Goal: Task Accomplishment & Management: Complete application form

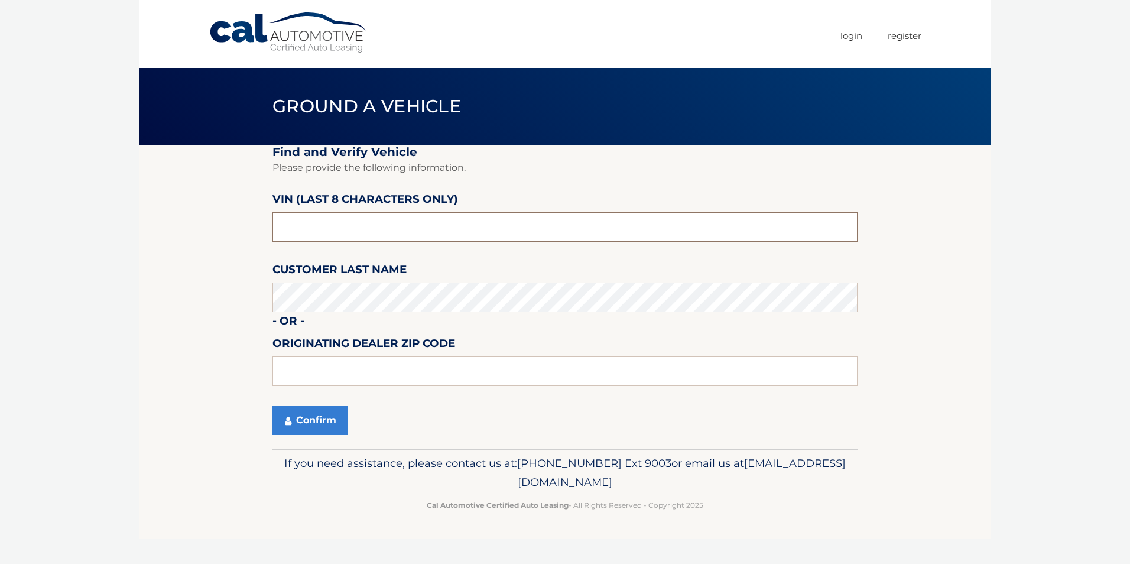
click at [290, 228] on input "text" at bounding box center [564, 227] width 585 height 30
type input "NN366121"
click at [313, 413] on button "Confirm" at bounding box center [310, 420] width 76 height 30
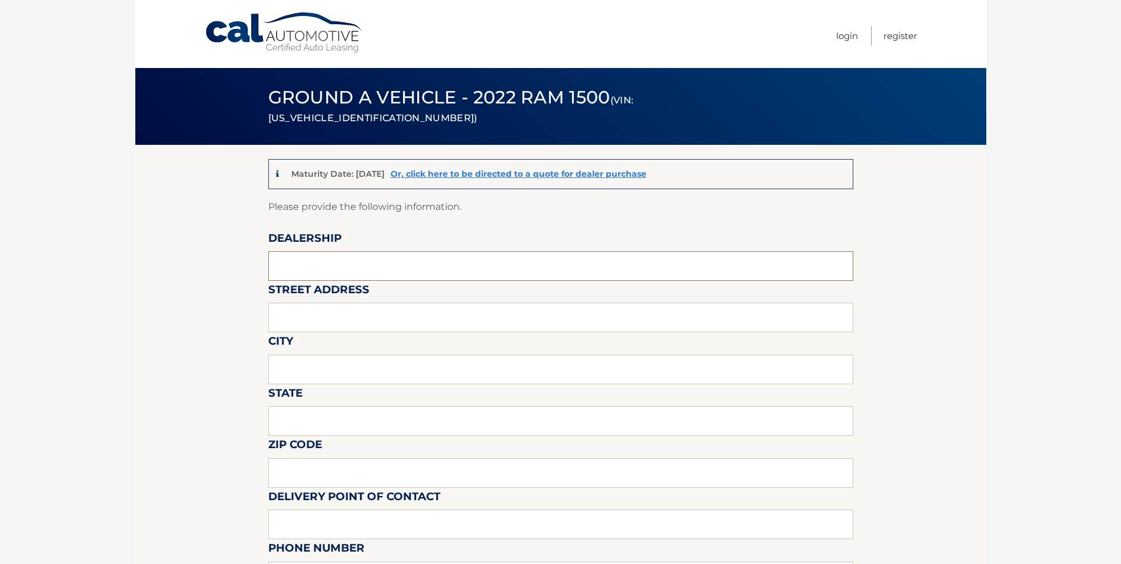
click at [314, 266] on input "text" at bounding box center [560, 266] width 585 height 30
type input "BROWNS AUTOMOTIVE"
type input "1900 RT 112"
type input "MEDFORD"
type input "NY"
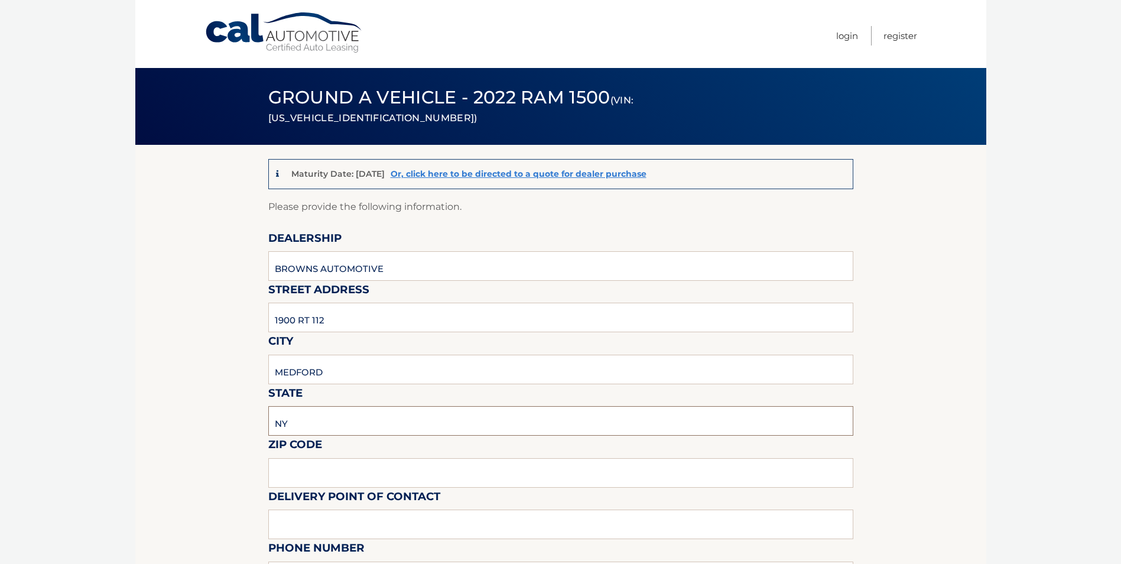
type input "11763"
type input "LIZZ MALVAGNO"
type input "6312898500"
type input "LMALVAGNO@BROWNSJEEP.COM"
type input "Calibri"
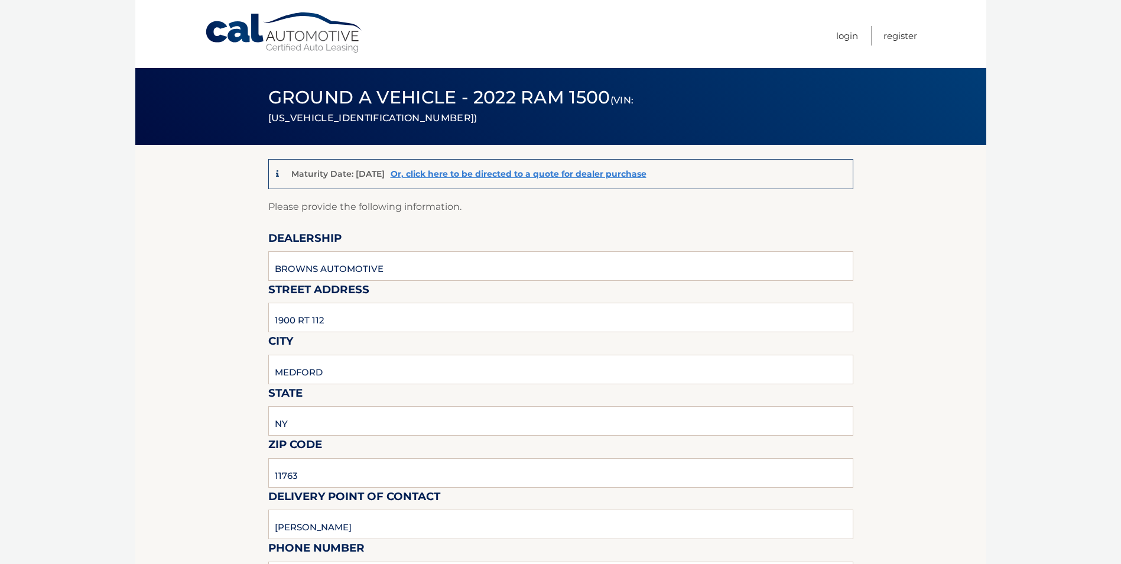
type input "6312898500"
type input "BROWNS AUTOMOTIVE"
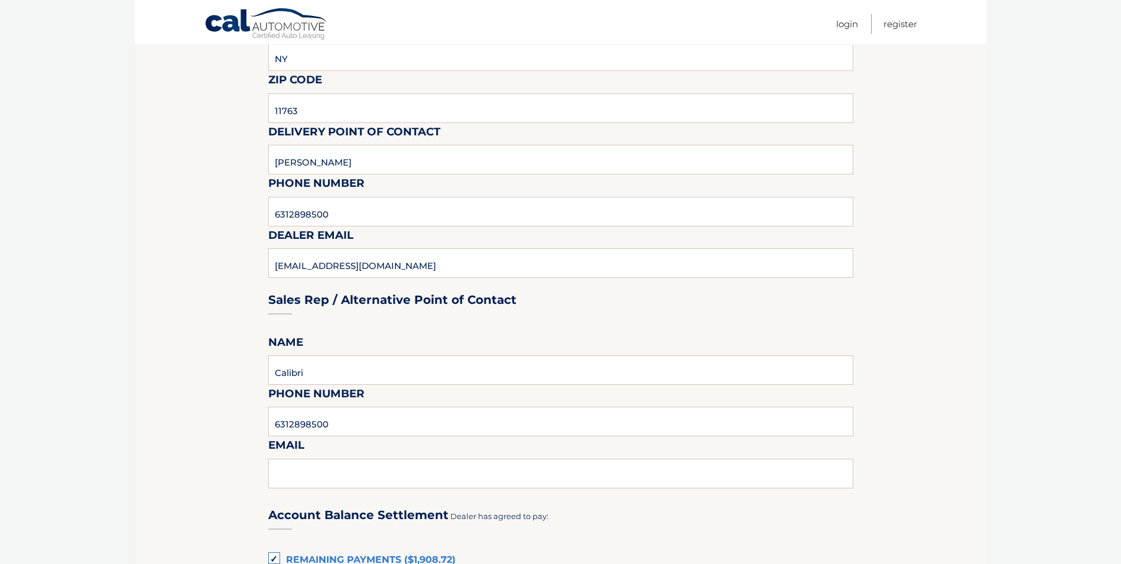
scroll to position [414, 0]
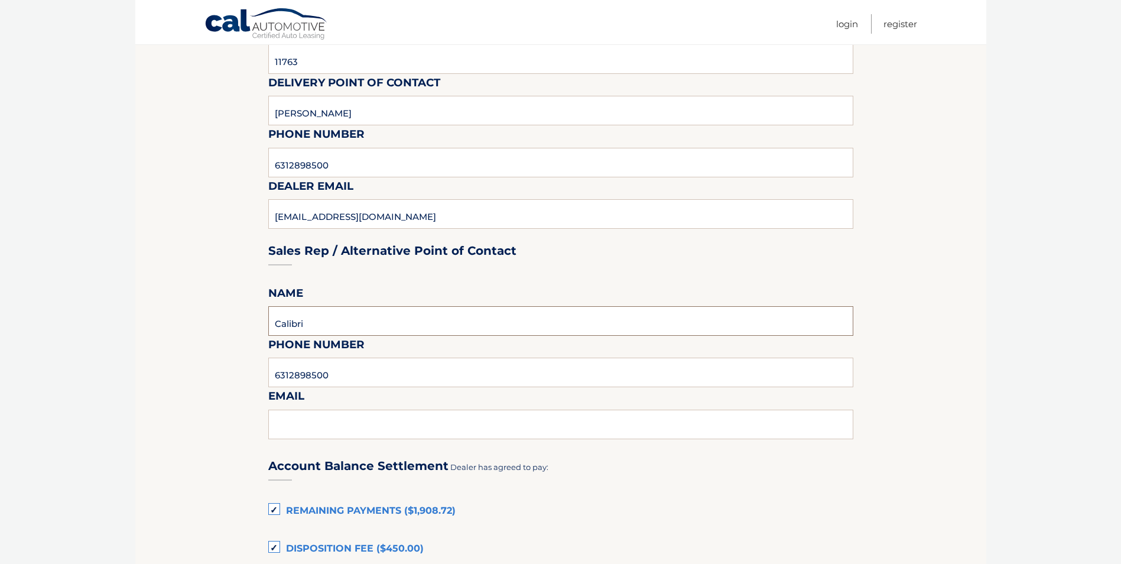
drag, startPoint x: 341, startPoint y: 321, endPoint x: 254, endPoint y: 324, distance: 87.5
click at [254, 324] on section "Maturity Date: 11/24/2025 Or, click here to be directed to a quote for dealer p…" at bounding box center [560, 378] width 851 height 1295
click at [898, 232] on section "Maturity Date: 11/24/2025 Or, click here to be directed to a quote for dealer p…" at bounding box center [560, 378] width 851 height 1295
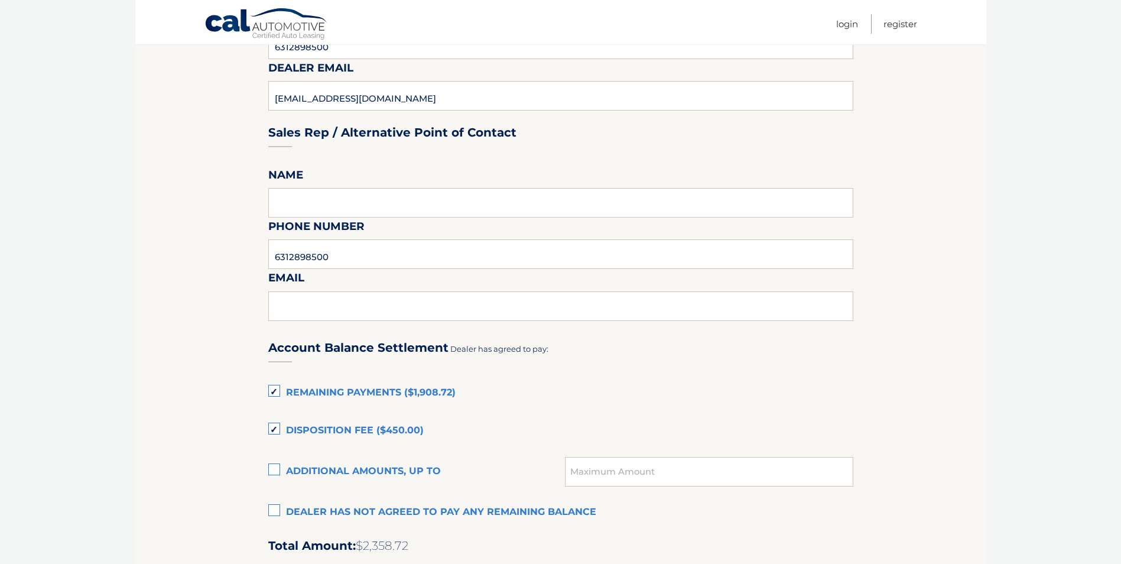
scroll to position [591, 0]
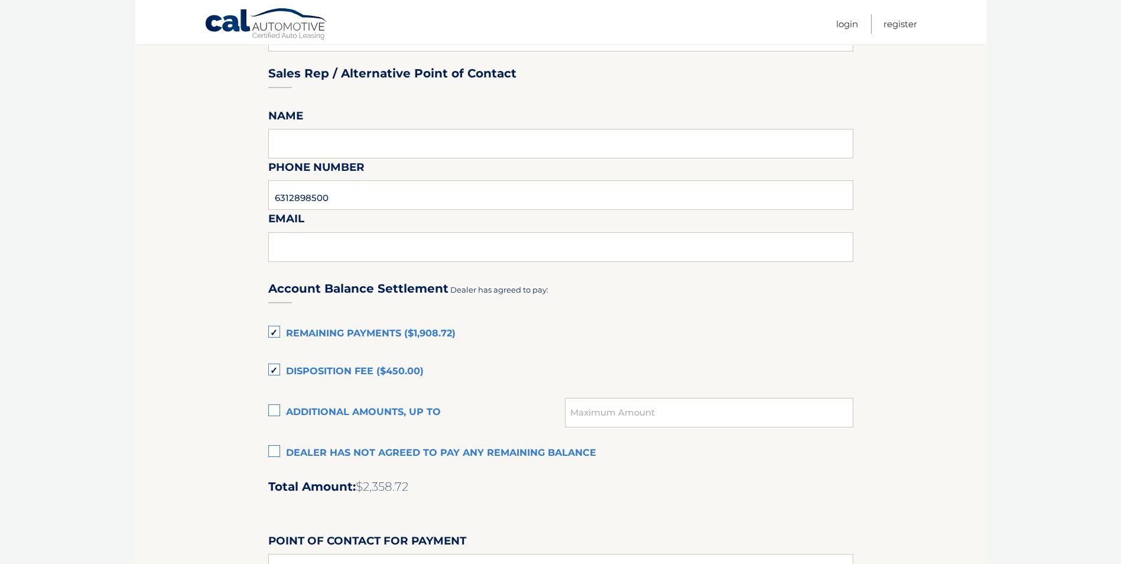
click at [905, 281] on section "Maturity Date: 11/24/2025 Or, click here to be directed to a quote for dealer p…" at bounding box center [560, 201] width 851 height 1295
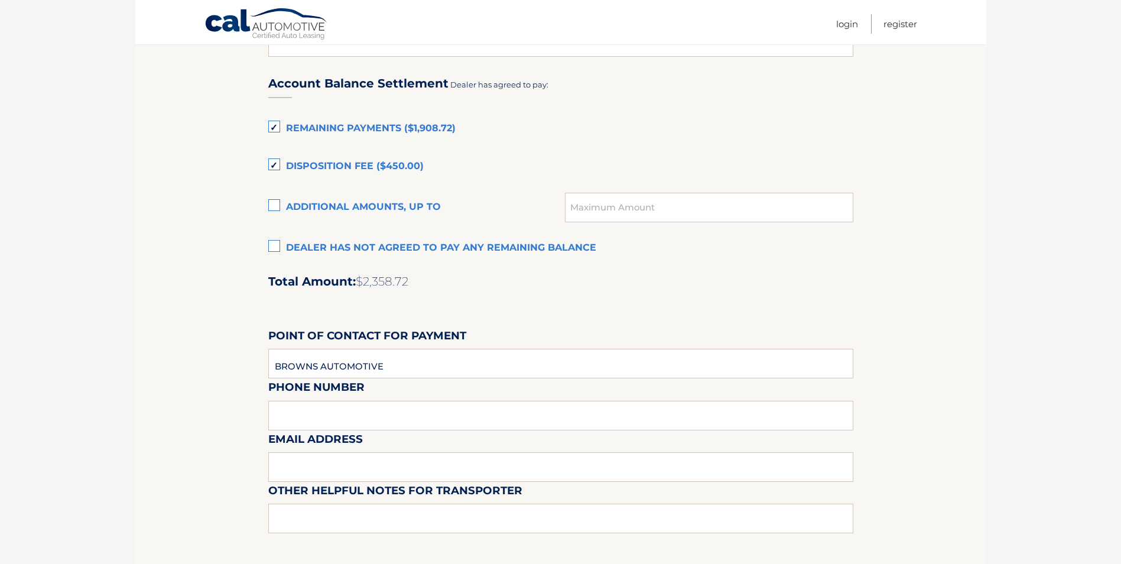
scroll to position [768, 0]
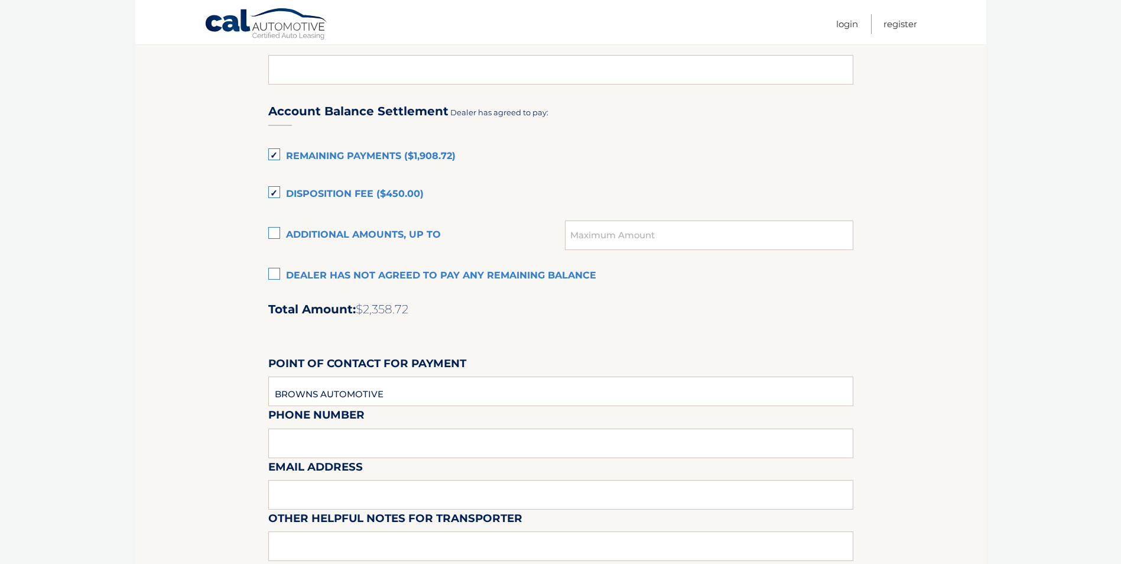
click at [274, 234] on label "Additional amounts, up to" at bounding box center [416, 235] width 297 height 24
click at [0, 0] on input "Additional amounts, up to" at bounding box center [0, 0] width 0 height 0
click at [275, 187] on label "Disposition Fee ($450.00)" at bounding box center [560, 195] width 585 height 24
click at [0, 0] on input "Disposition Fee ($450.00)" at bounding box center [0, 0] width 0 height 0
click at [279, 152] on label "Remaining Payments ($1,908.72)" at bounding box center [560, 157] width 585 height 24
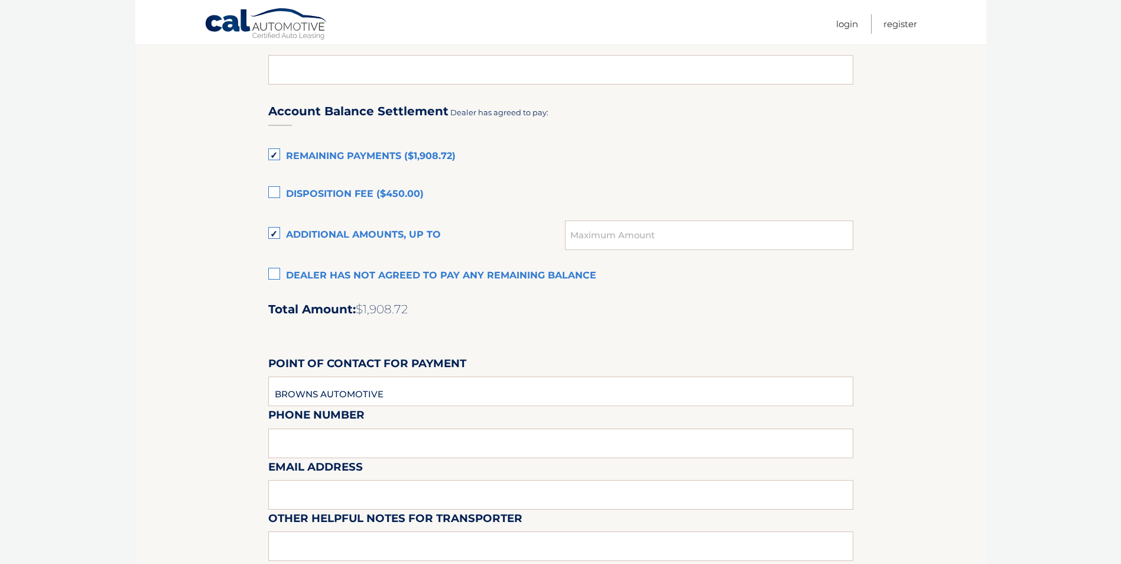
click at [0, 0] on input "Remaining Payments ($1,908.72)" at bounding box center [0, 0] width 0 height 0
click at [638, 230] on input "text" at bounding box center [709, 235] width 288 height 30
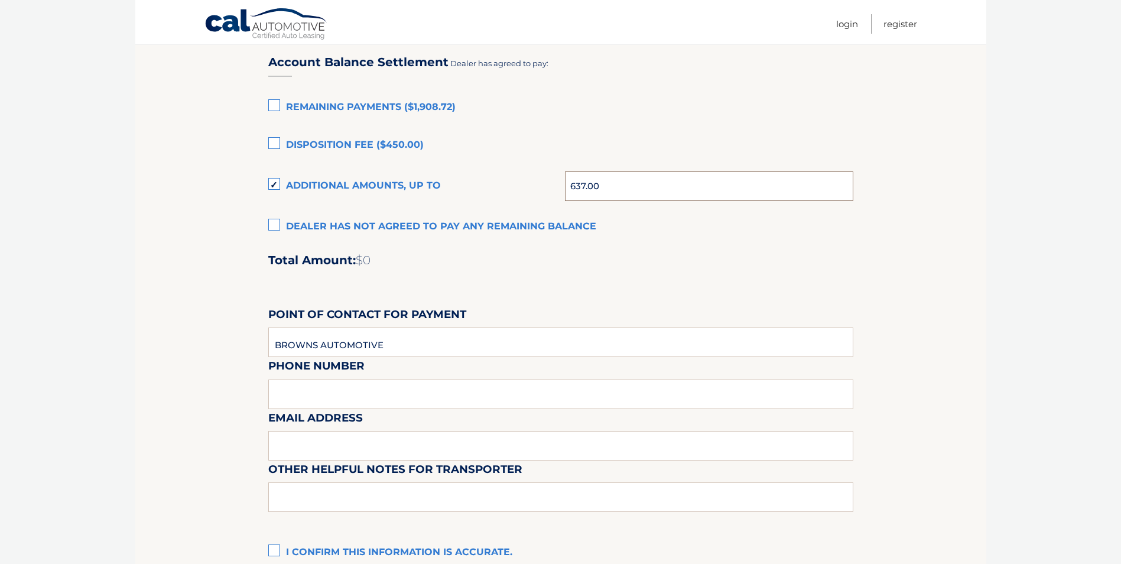
scroll to position [827, 0]
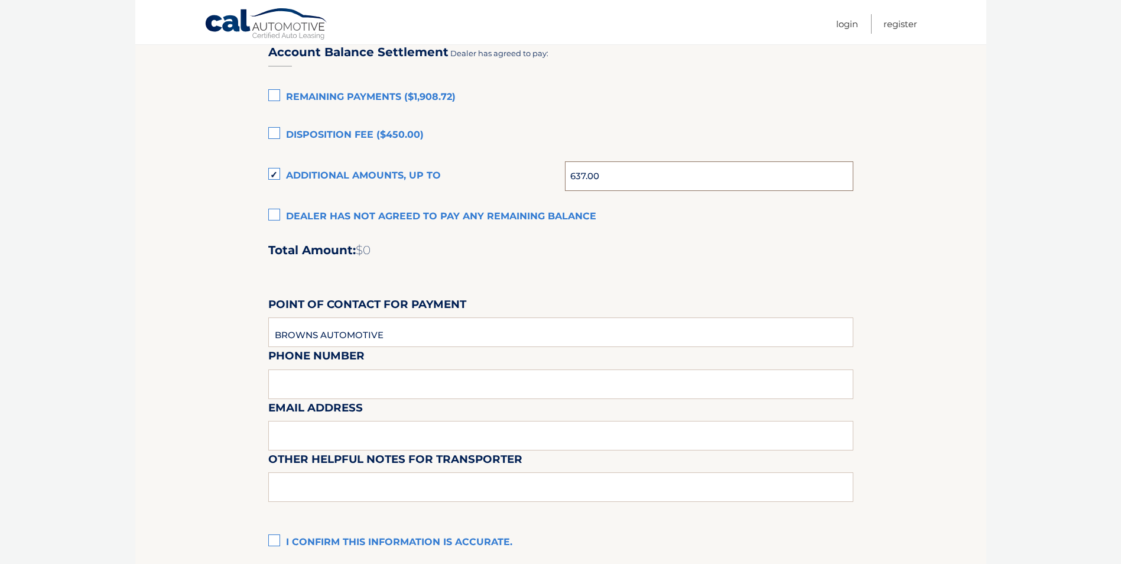
type input "637.00"
click at [296, 379] on div "Email Address" at bounding box center [560, 372] width 585 height 51
click at [394, 330] on input "BROWNS AUTOMOTIVE" at bounding box center [560, 332] width 585 height 30
click at [268, 382] on div "Email Address" at bounding box center [560, 372] width 585 height 51
click at [414, 345] on input "BROWNS AUTOMOTIVE" at bounding box center [560, 332] width 585 height 30
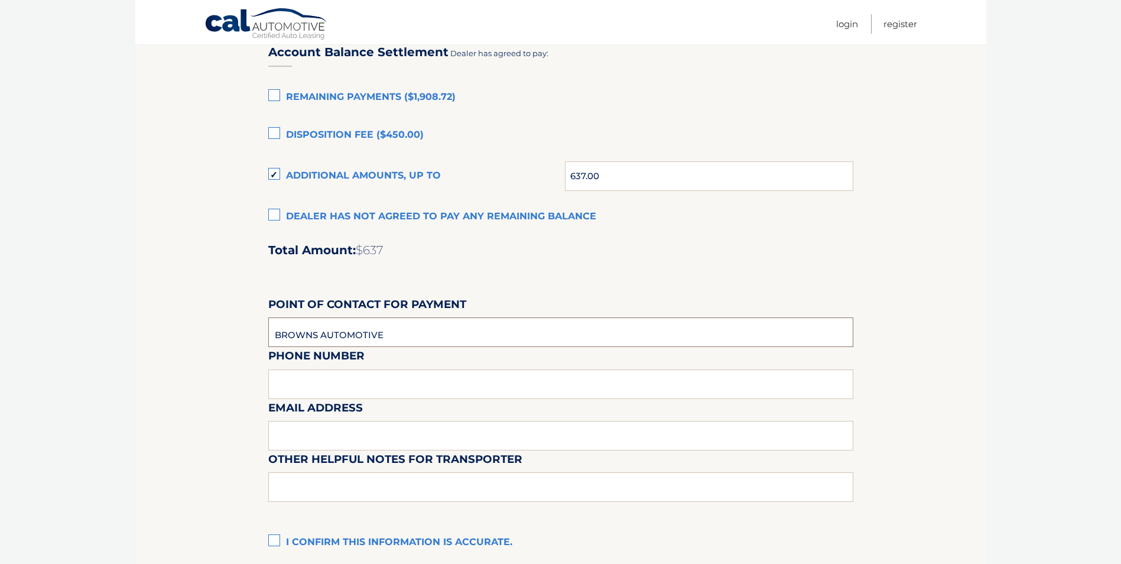
type input "Calibri"
click at [307, 387] on div "Email Address" at bounding box center [560, 372] width 585 height 51
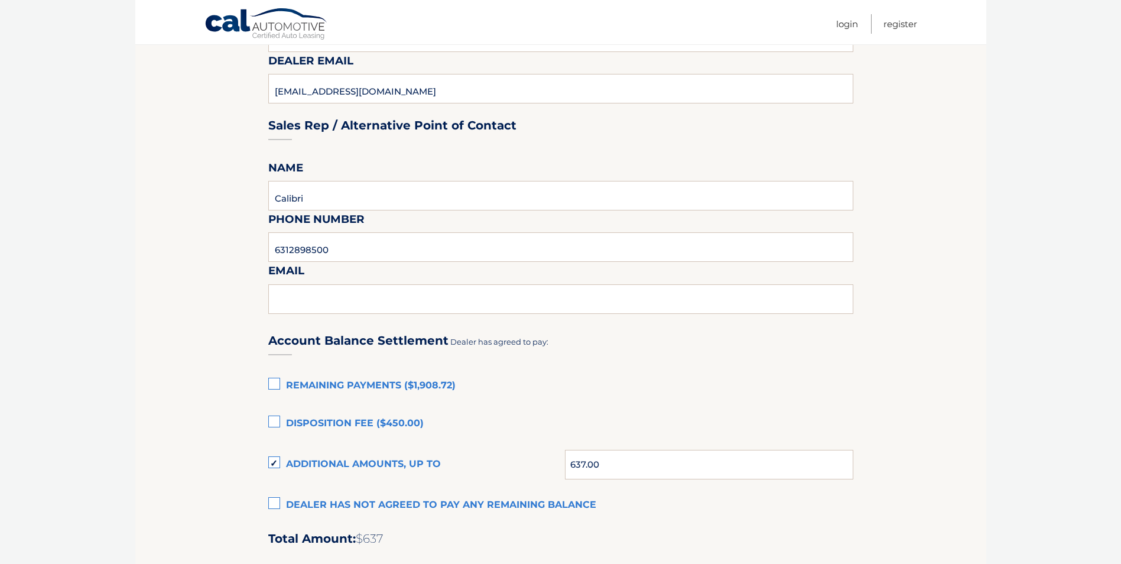
scroll to position [532, 0]
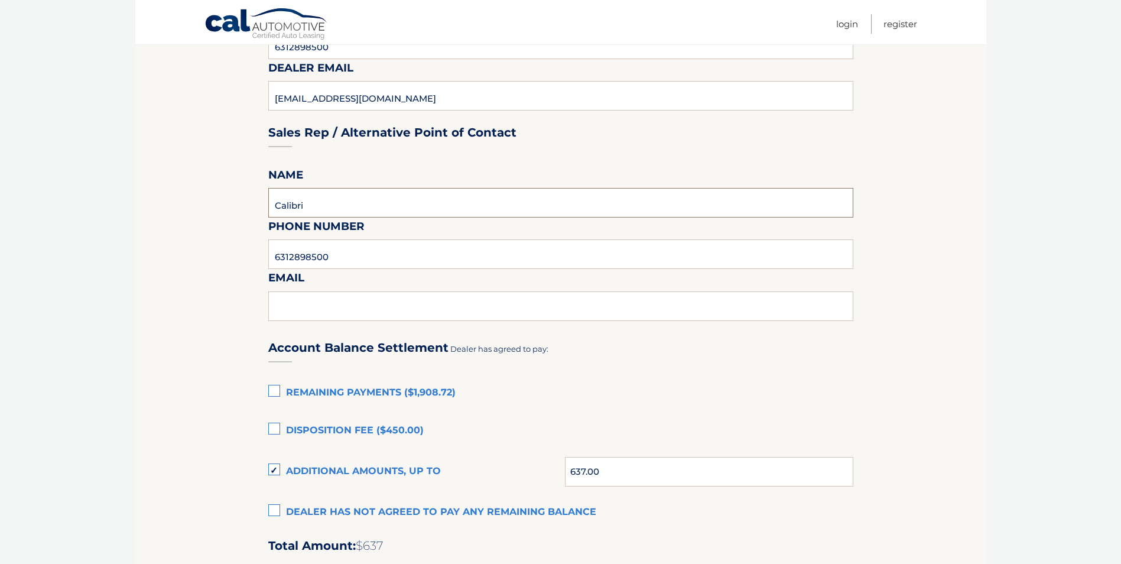
drag, startPoint x: 344, startPoint y: 195, endPoint x: 264, endPoint y: 206, distance: 80.5
click at [264, 206] on section "Maturity Date: 11/24/2025 Or, click here to be directed to a quote for dealer p…" at bounding box center [560, 260] width 851 height 1295
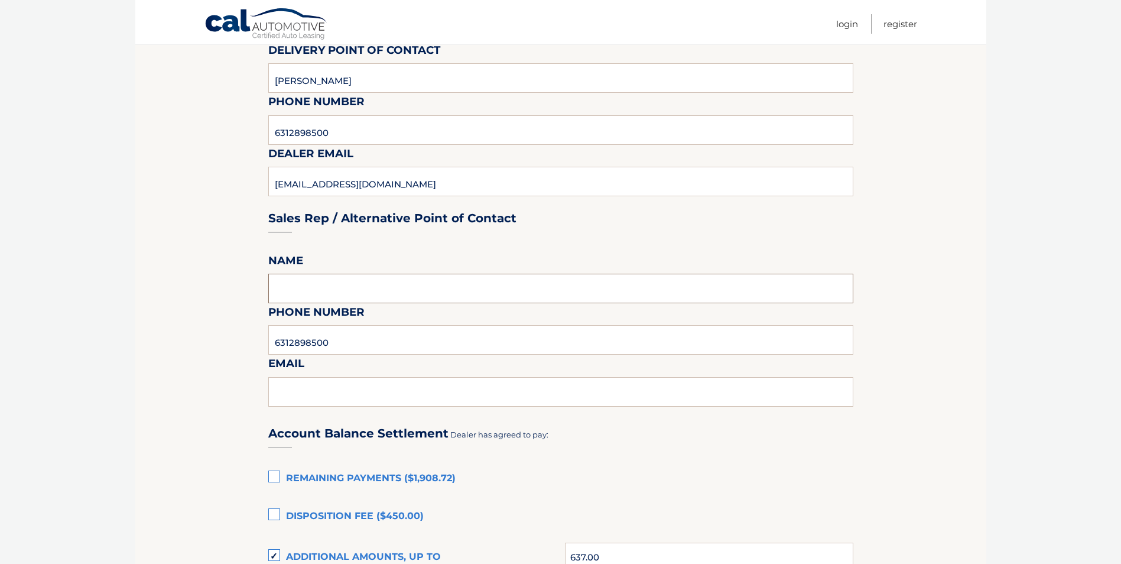
scroll to position [473, 0]
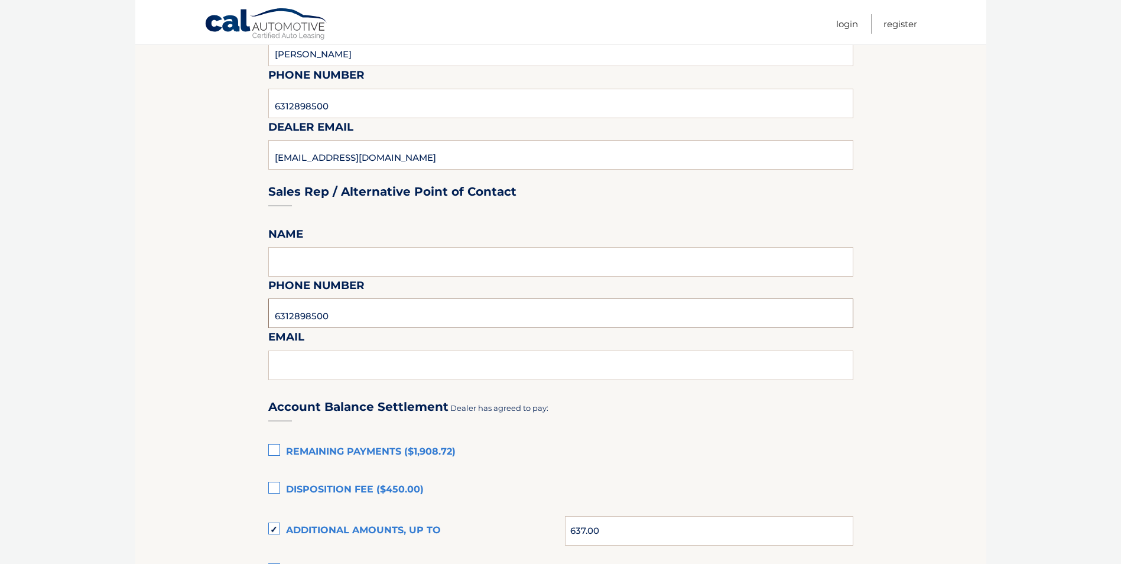
drag, startPoint x: 346, startPoint y: 319, endPoint x: 235, endPoint y: 325, distance: 111.3
click at [238, 325] on section "Maturity Date: 11/24/2025 Or, click here to be directed to a quote for dealer p…" at bounding box center [560, 319] width 851 height 1295
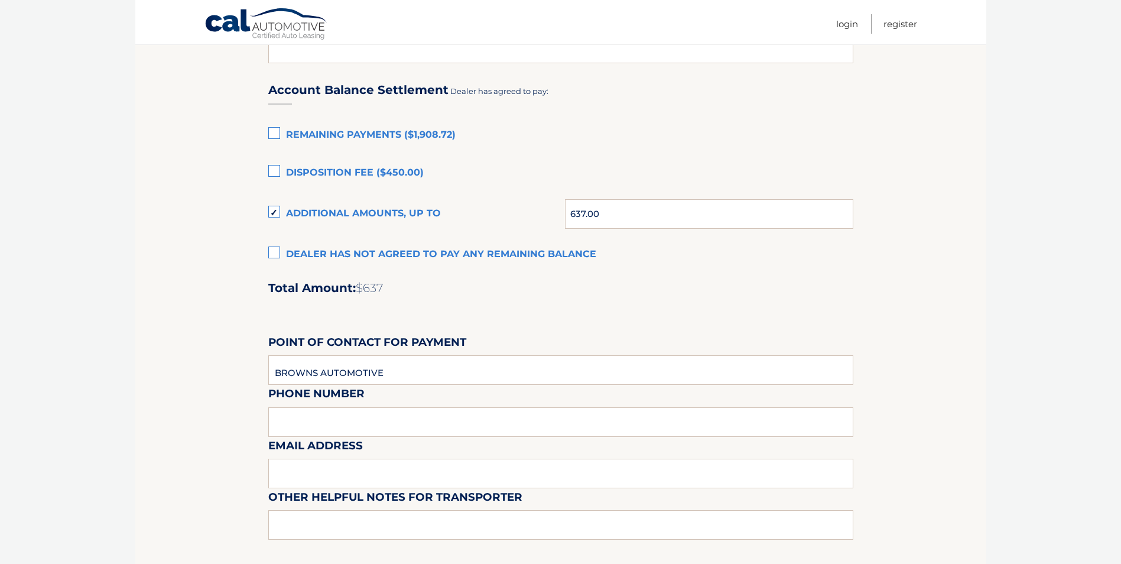
scroll to position [827, 0]
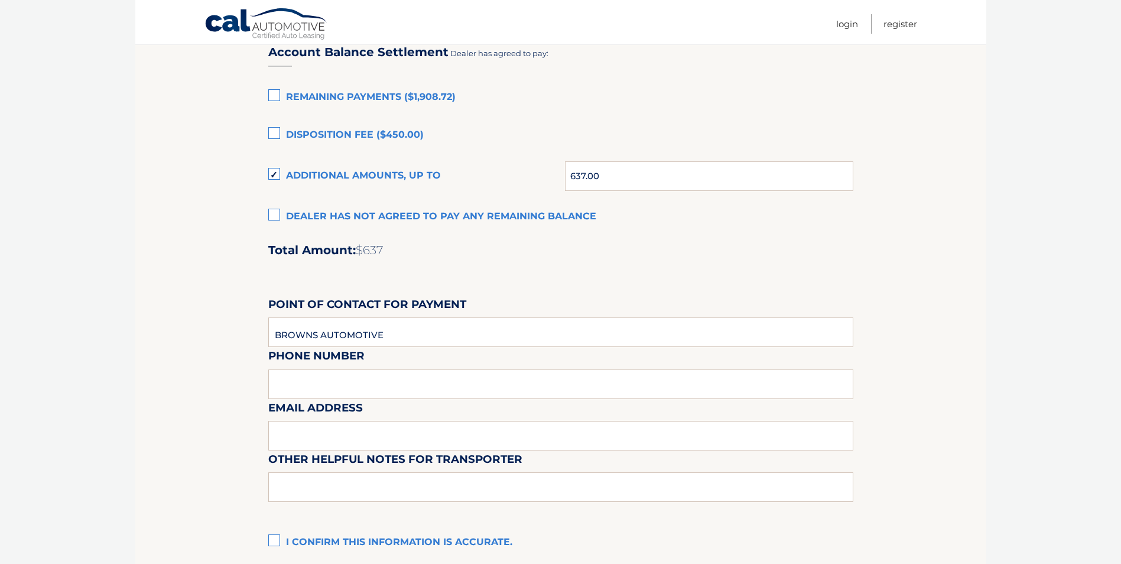
click at [300, 375] on div "Email Address" at bounding box center [560, 372] width 585 height 51
click at [392, 332] on input "BROWNS AUTOMOTIVE" at bounding box center [560, 332] width 585 height 30
type input "6312898500"
drag, startPoint x: 1002, startPoint y: 271, endPoint x: 996, endPoint y: 269, distance: 6.4
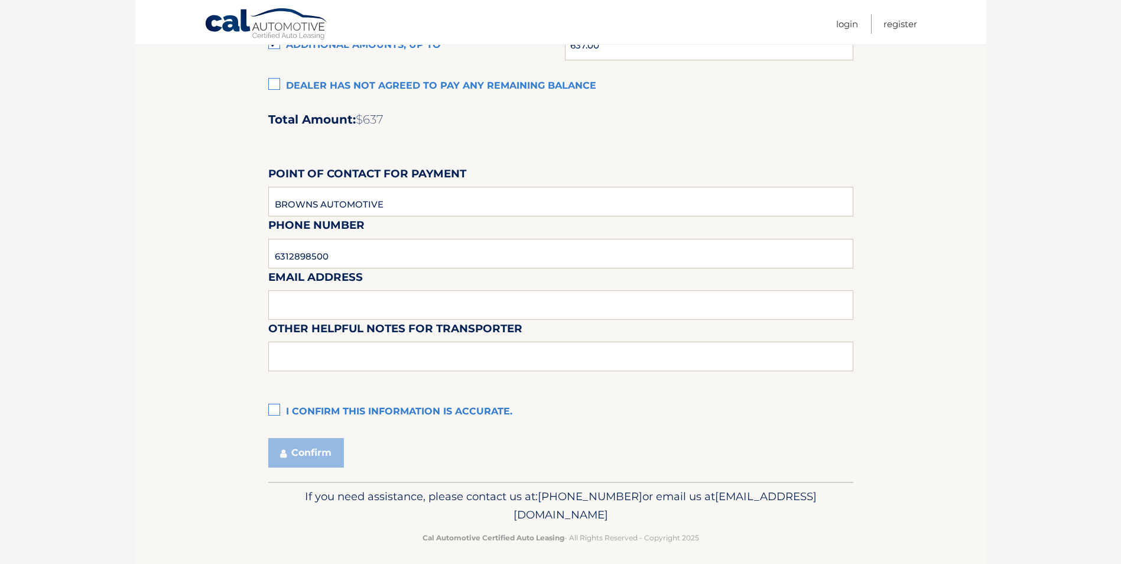
scroll to position [966, 0]
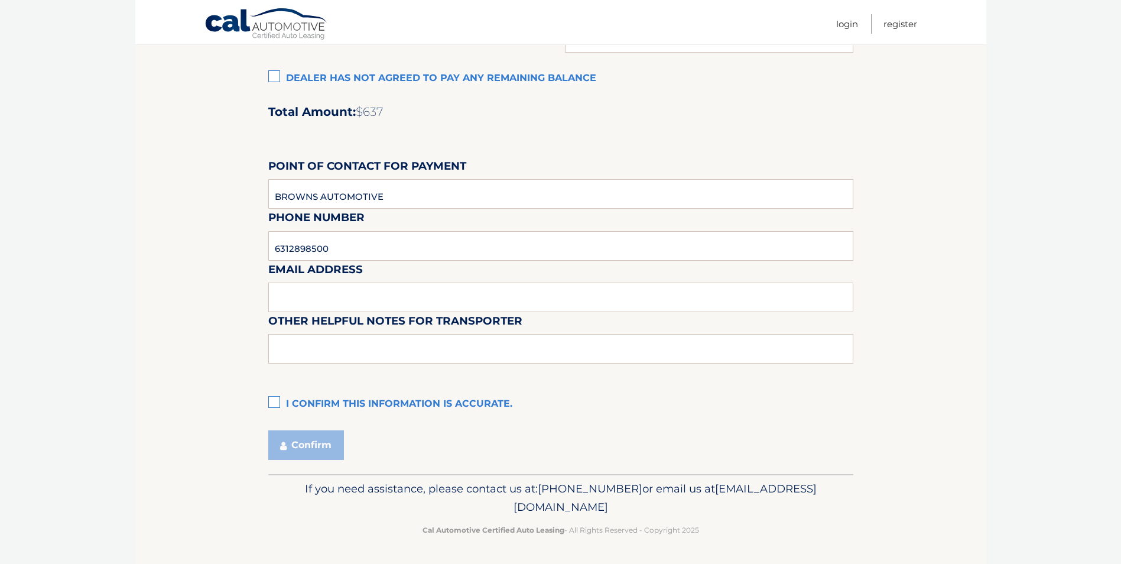
click at [277, 400] on label "I confirm this information is accurate." at bounding box center [560, 404] width 585 height 24
click at [0, 0] on input "I confirm this information is accurate." at bounding box center [0, 0] width 0 height 0
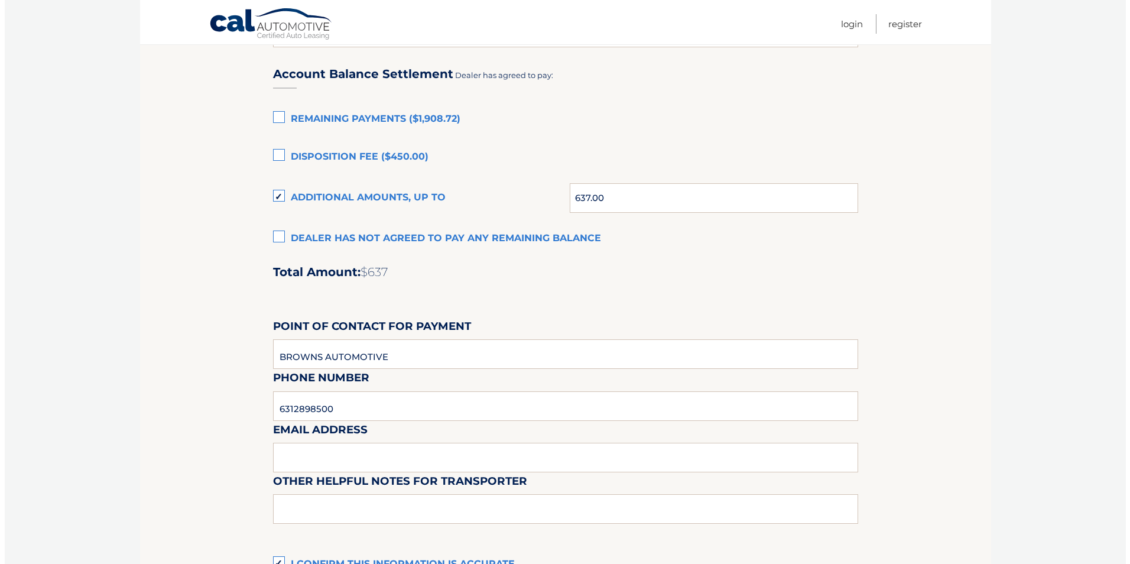
scroll to position [946, 0]
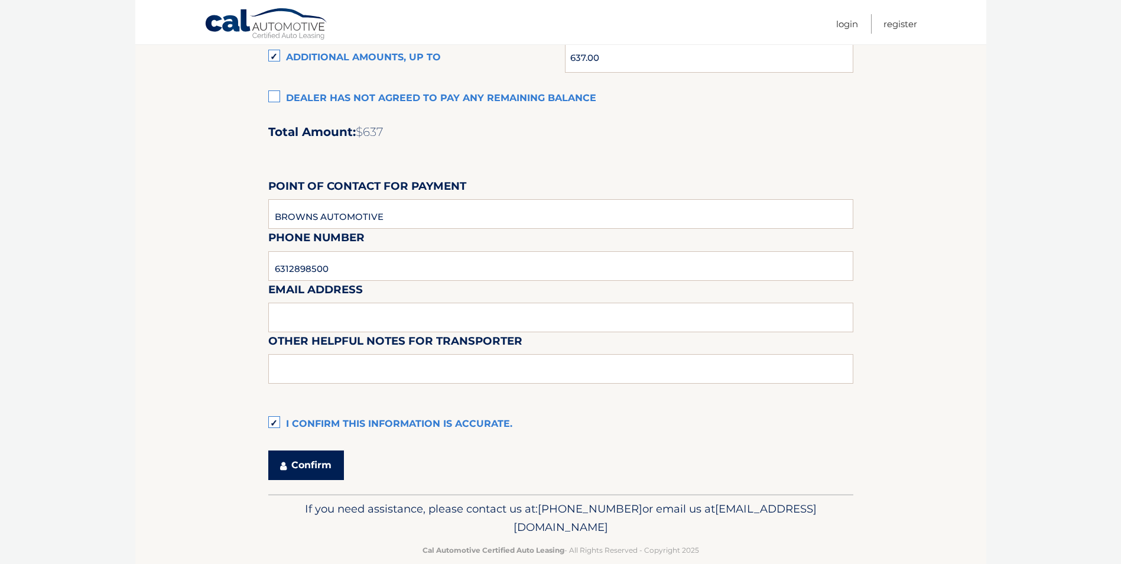
click at [295, 466] on button "Confirm" at bounding box center [306, 465] width 76 height 30
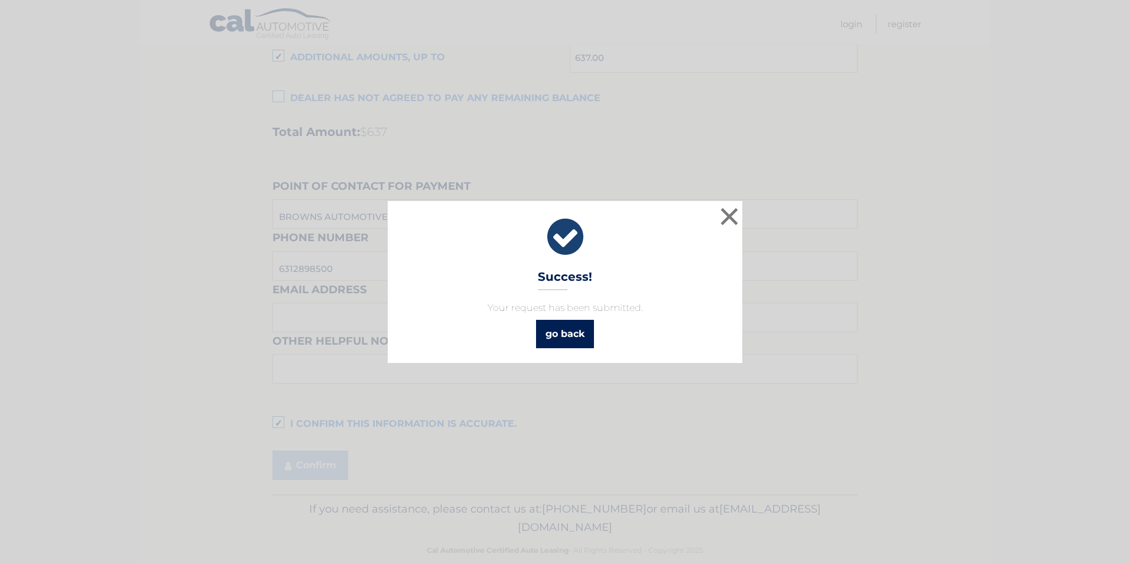
click at [578, 329] on link "go back" at bounding box center [565, 334] width 58 height 28
